Goal: Use online tool/utility: Utilize a website feature to perform a specific function

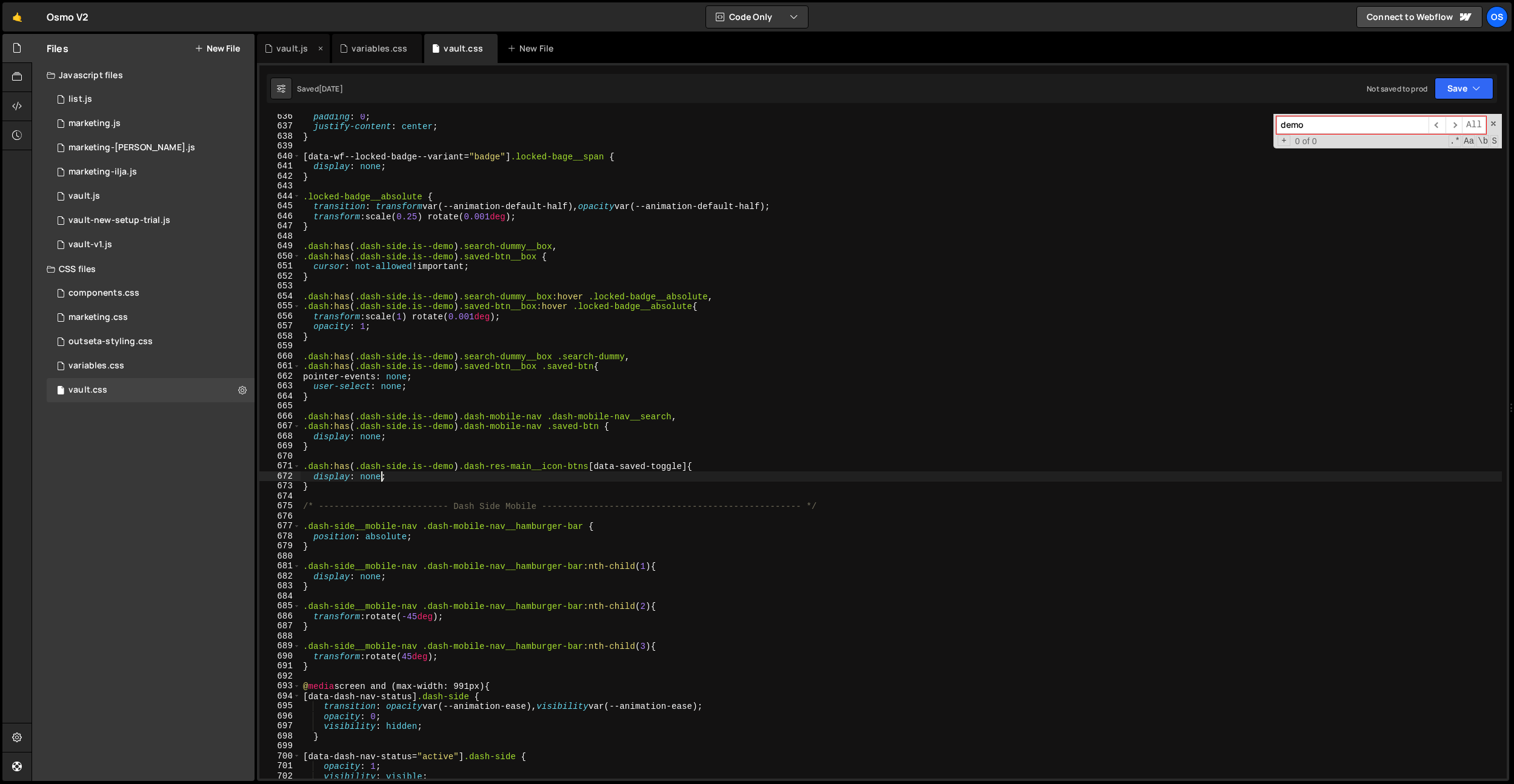
scroll to position [4539, 0]
click at [291, 51] on div "vault.js" at bounding box center [291, 48] width 32 height 12
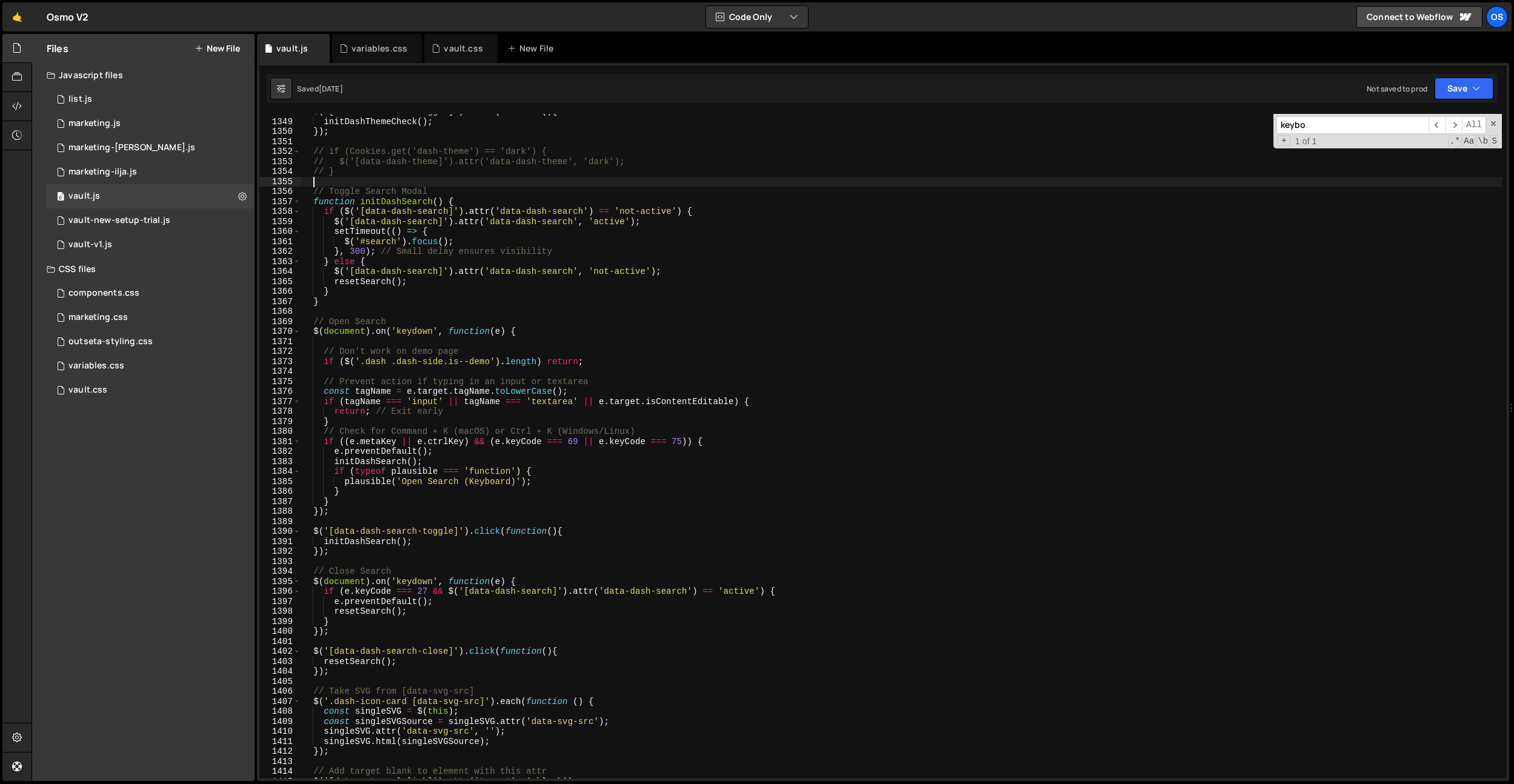
click at [500, 178] on div "$ ( '[data-dash-theme-toggle]' ) . click ( function ( ) { initDashThemeCheck ( …" at bounding box center [901, 449] width 1201 height 685
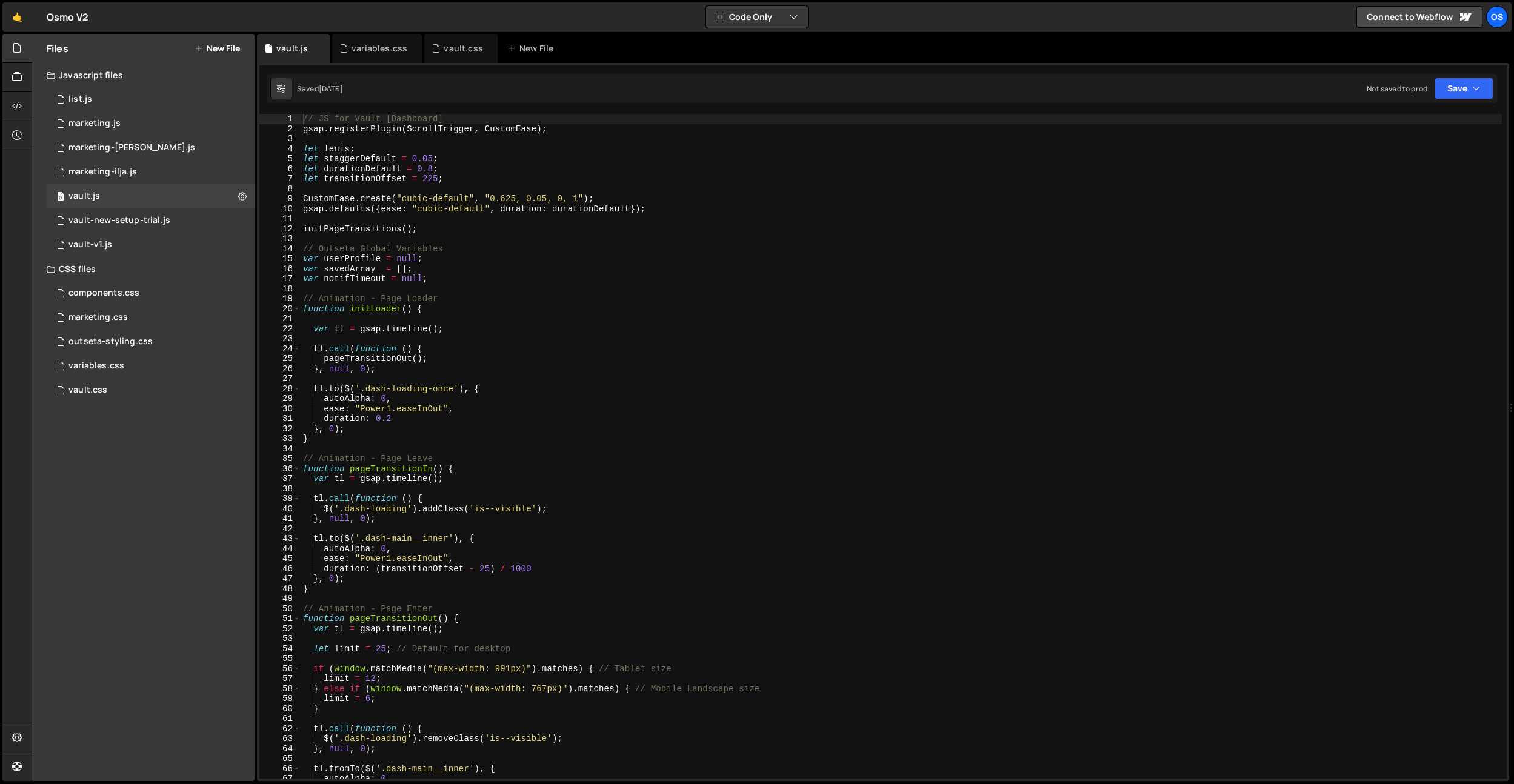
drag, startPoint x: 466, startPoint y: 188, endPoint x: 481, endPoint y: 186, distance: 15.1
click at [467, 188] on div "// JS for Vault [Dashboard] gsap . registerPlugin ( ScrollTrigger , CustomEase …" at bounding box center [901, 456] width 1201 height 685
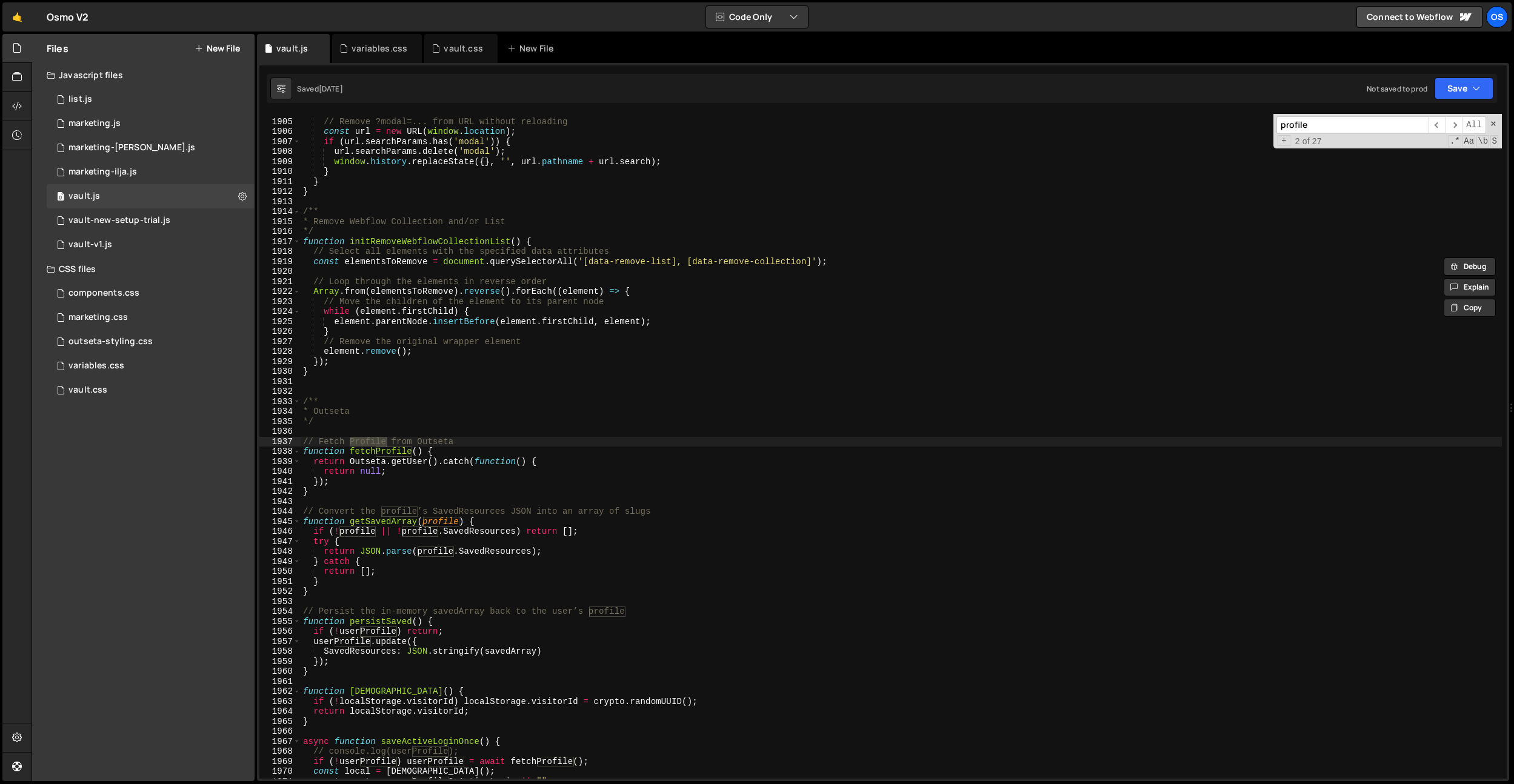
scroll to position [17497, 0]
type input "profile"
